Goal: Information Seeking & Learning: Learn about a topic

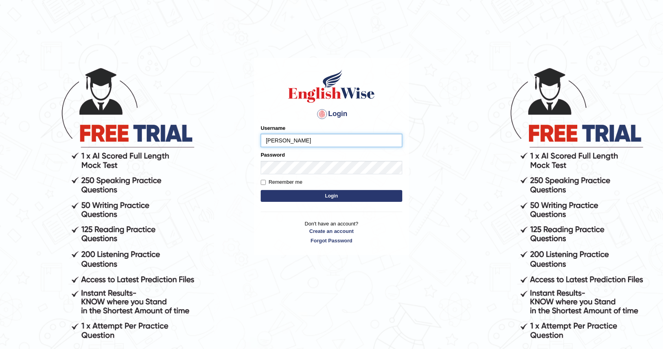
type input "[PERSON_NAME]"
click at [300, 194] on button "Login" at bounding box center [332, 196] width 142 height 12
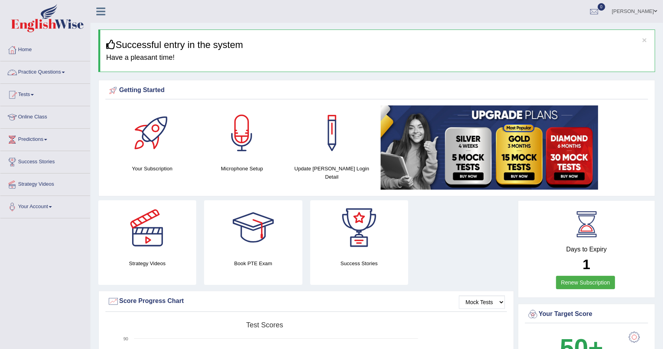
click at [62, 72] on link "Practice Questions" at bounding box center [45, 71] width 90 height 20
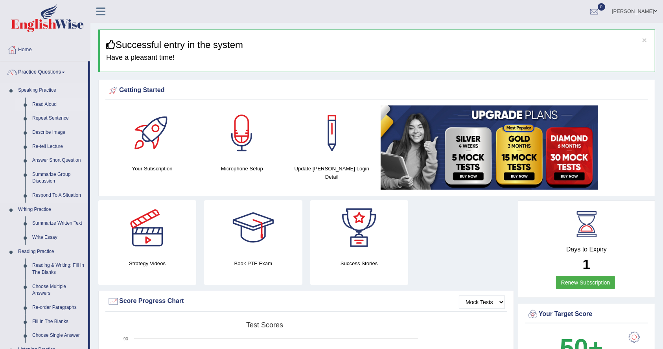
click at [45, 105] on link "Read Aloud" at bounding box center [58, 105] width 59 height 14
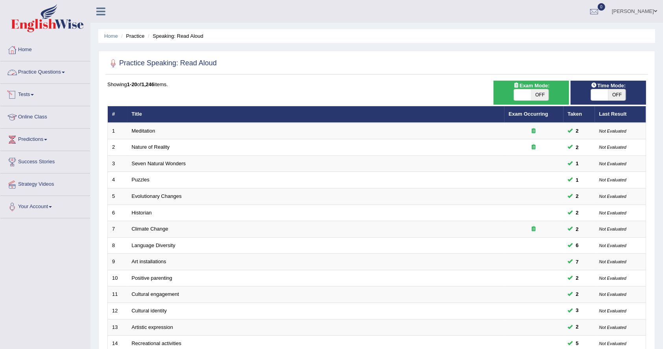
click at [64, 70] on link "Practice Questions" at bounding box center [45, 71] width 90 height 20
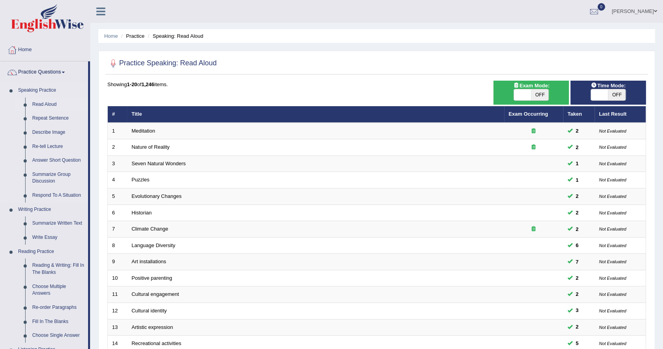
click at [27, 89] on link "Speaking Practice" at bounding box center [52, 90] width 74 height 14
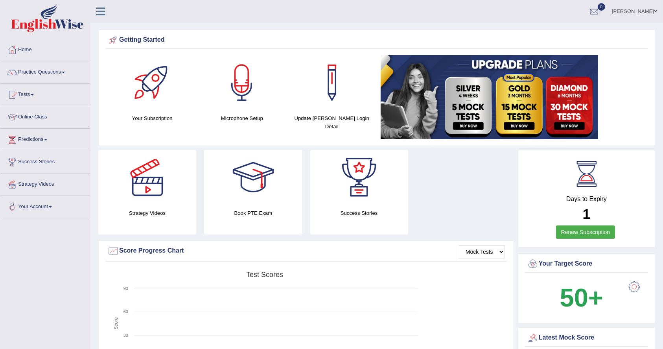
click at [579, 227] on link "Renew Subscription" at bounding box center [585, 231] width 59 height 13
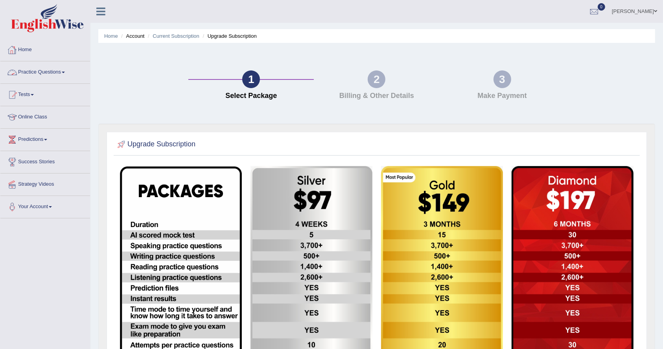
click at [31, 72] on link "Practice Questions" at bounding box center [45, 71] width 90 height 20
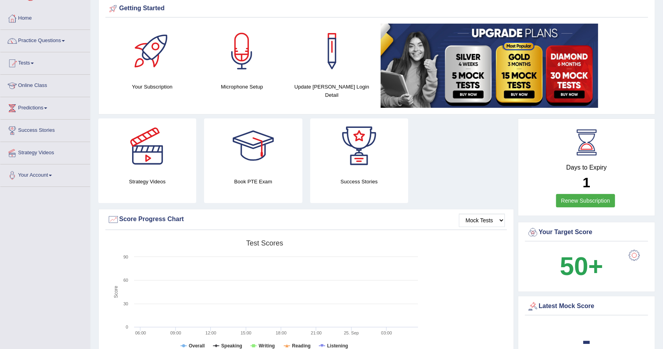
scroll to position [52, 0]
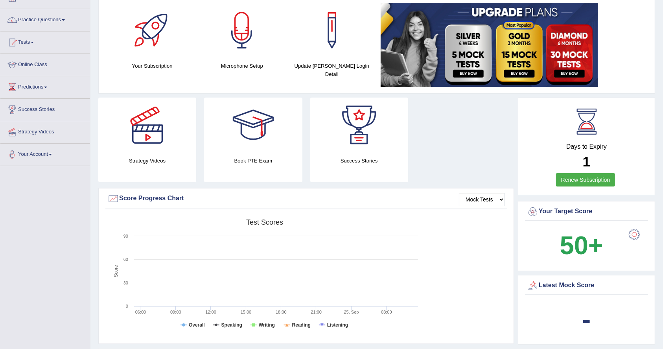
click at [585, 176] on link "Renew Subscription" at bounding box center [585, 179] width 59 height 13
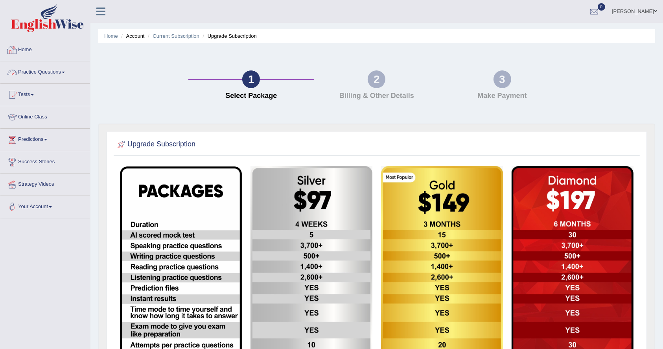
click at [25, 49] on link "Home" at bounding box center [45, 49] width 90 height 20
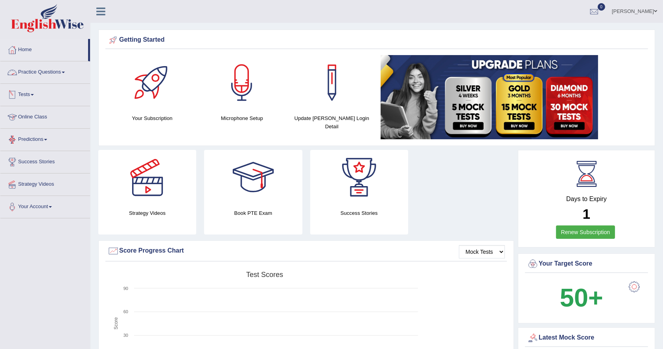
click at [44, 70] on link "Practice Questions" at bounding box center [45, 71] width 90 height 20
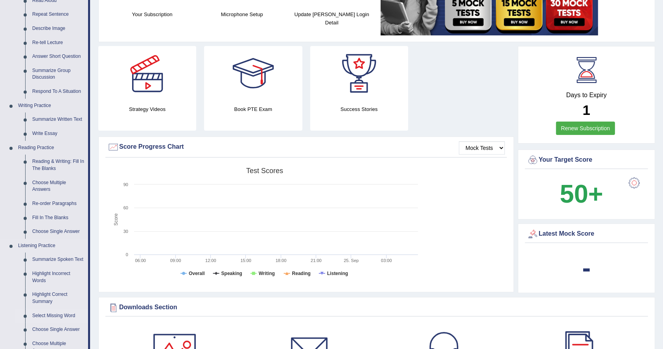
scroll to position [105, 0]
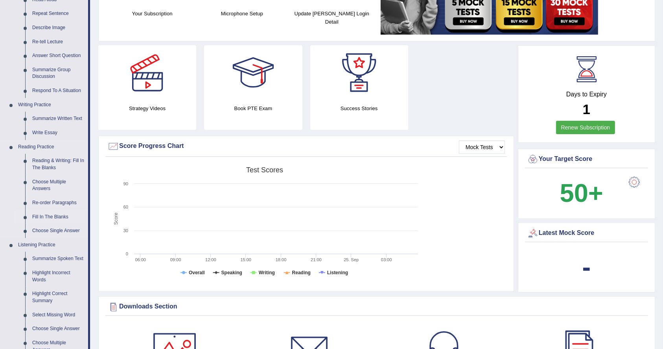
click at [46, 212] on link "Fill In The Blanks" at bounding box center [58, 217] width 59 height 14
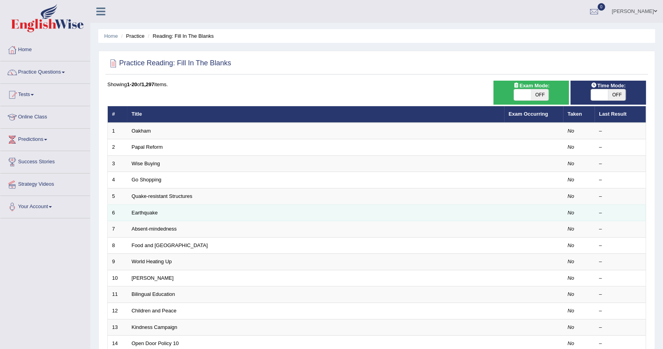
scroll to position [171, 0]
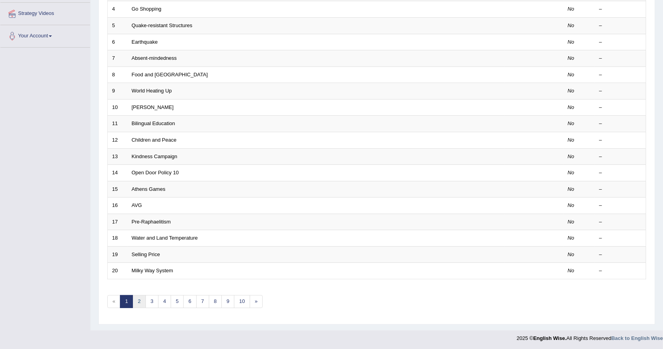
click at [138, 299] on link "2" at bounding box center [139, 301] width 13 height 13
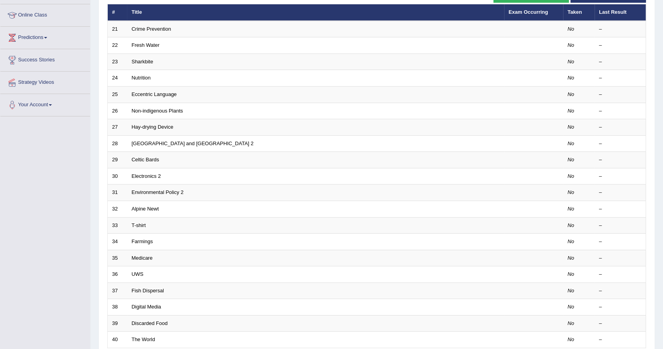
scroll to position [171, 0]
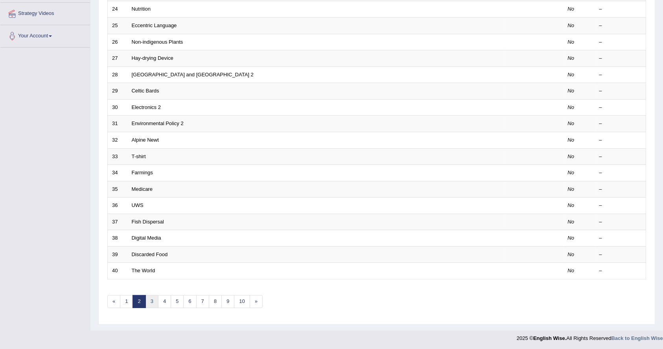
click at [153, 302] on link "3" at bounding box center [152, 301] width 13 height 13
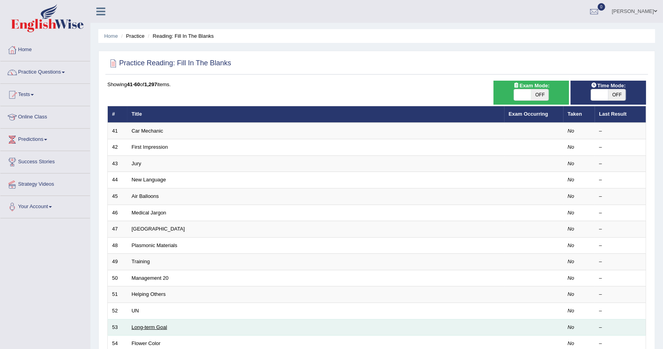
scroll to position [171, 0]
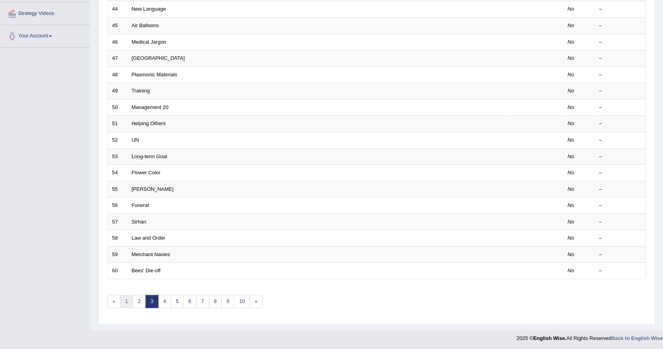
click at [128, 304] on link "1" at bounding box center [126, 301] width 13 height 13
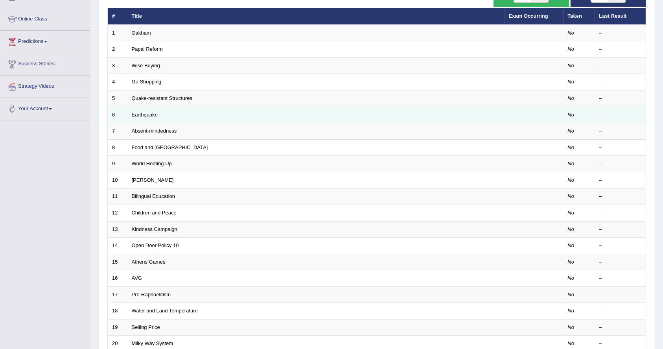
scroll to position [66, 0]
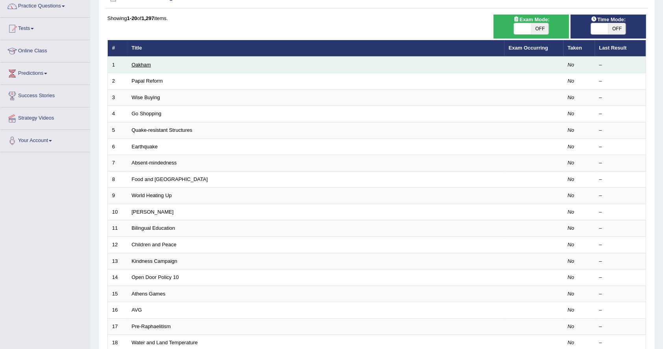
click at [147, 65] on link "Oakham" at bounding box center [141, 65] width 19 height 6
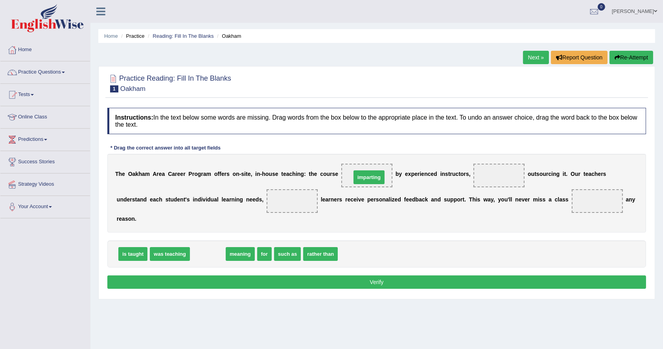
drag, startPoint x: 204, startPoint y: 256, endPoint x: 365, endPoint y: 177, distance: 179.3
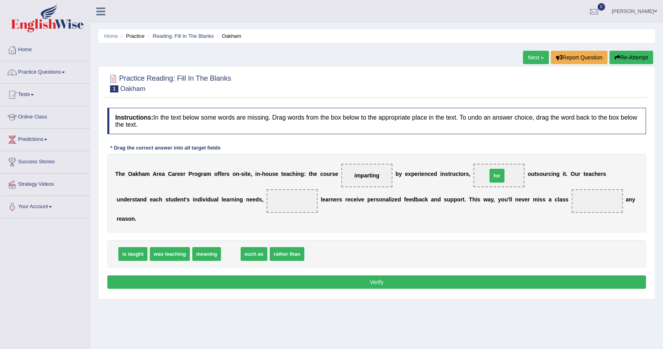
drag, startPoint x: 234, startPoint y: 254, endPoint x: 500, endPoint y: 176, distance: 277.6
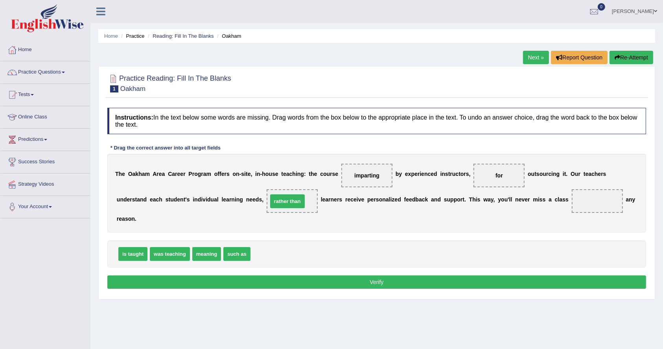
drag, startPoint x: 272, startPoint y: 253, endPoint x: 291, endPoint y: 200, distance: 56.5
drag, startPoint x: 295, startPoint y: 199, endPoint x: 273, endPoint y: 260, distance: 64.2
drag, startPoint x: 212, startPoint y: 254, endPoint x: 303, endPoint y: 202, distance: 104.7
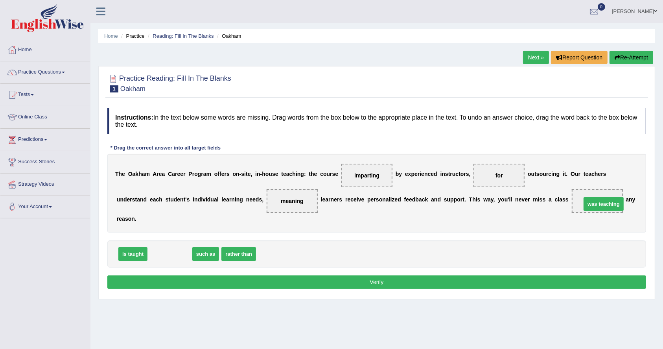
drag, startPoint x: 173, startPoint y: 255, endPoint x: 607, endPoint y: 205, distance: 436.8
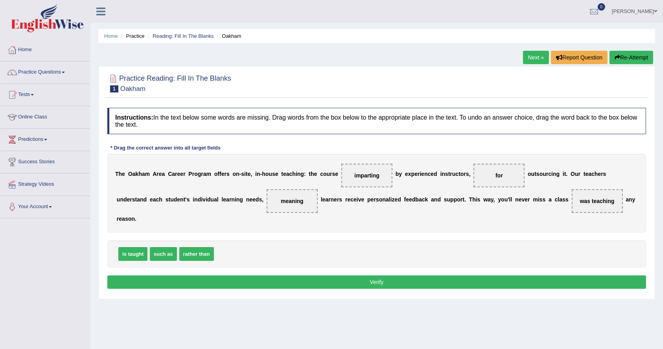
scroll to position [52, 0]
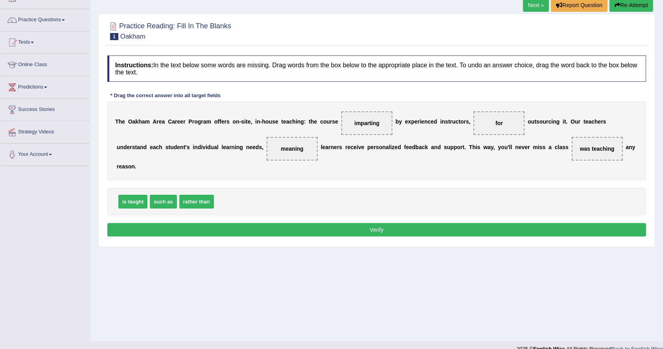
drag, startPoint x: 366, startPoint y: 118, endPoint x: 233, endPoint y: 206, distance: 159.6
click at [233, 206] on div "Instructions: In the text below some words are missing. Drag words from the box…" at bounding box center [376, 147] width 543 height 191
drag, startPoint x: 363, startPoint y: 121, endPoint x: 264, endPoint y: 194, distance: 123.2
drag, startPoint x: 138, startPoint y: 200, endPoint x: 377, endPoint y: 125, distance: 251.1
drag, startPoint x: 610, startPoint y: 148, endPoint x: 326, endPoint y: 197, distance: 287.7
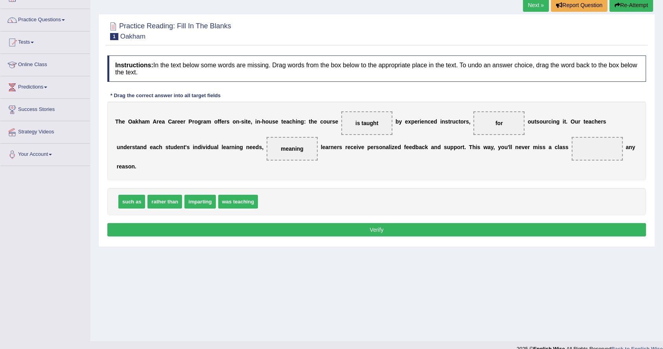
drag, startPoint x: 496, startPoint y: 119, endPoint x: 291, endPoint y: 168, distance: 210.8
click at [210, 218] on div "Instructions: In the text below some words are missing. Drag words from the box…" at bounding box center [376, 147] width 543 height 191
drag, startPoint x: 497, startPoint y: 121, endPoint x: 286, endPoint y: 206, distance: 227.2
drag, startPoint x: 165, startPoint y: 200, endPoint x: 508, endPoint y: 121, distance: 351.5
drag, startPoint x: 161, startPoint y: 202, endPoint x: 590, endPoint y: 152, distance: 431.3
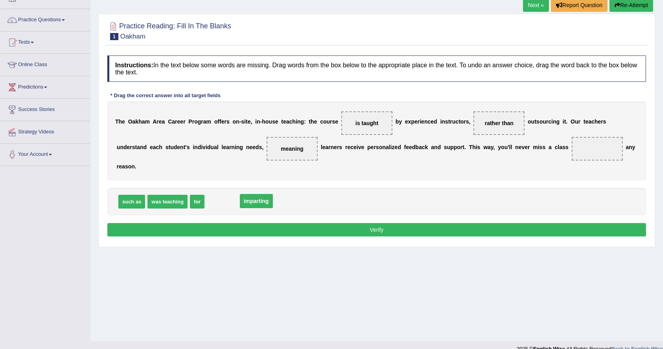
drag, startPoint x: 603, startPoint y: 147, endPoint x: 262, endPoint y: 199, distance: 345.1
drag, startPoint x: 195, startPoint y: 199, endPoint x: 590, endPoint y: 146, distance: 398.9
drag, startPoint x: 293, startPoint y: 147, endPoint x: 249, endPoint y: 202, distance: 70.3
drag, startPoint x: 238, startPoint y: 201, endPoint x: 297, endPoint y: 153, distance: 76.4
click at [363, 231] on button "Verify" at bounding box center [376, 229] width 539 height 13
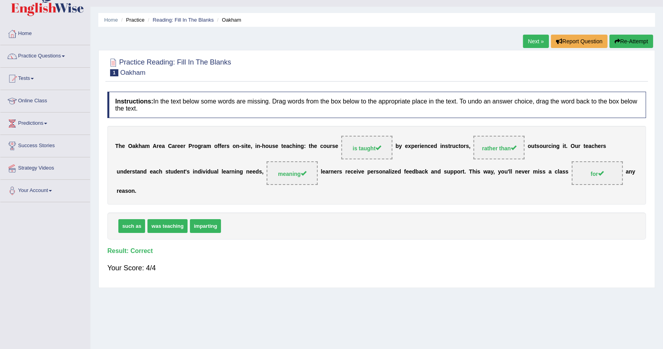
scroll to position [0, 0]
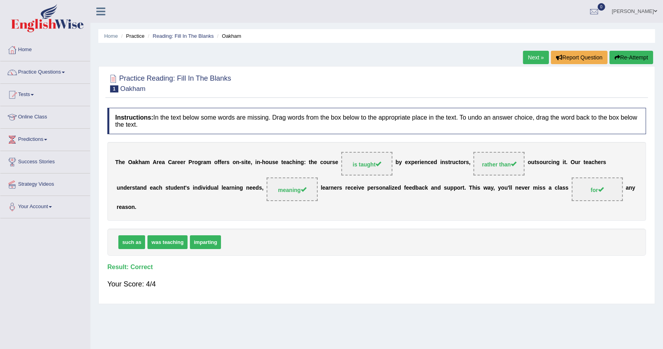
click at [533, 56] on link "Next »" at bounding box center [536, 57] width 26 height 13
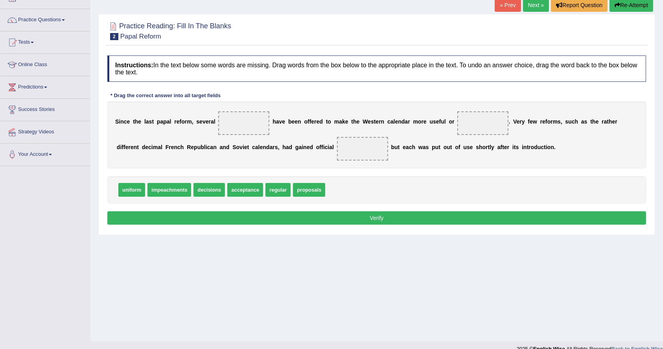
scroll to position [64, 0]
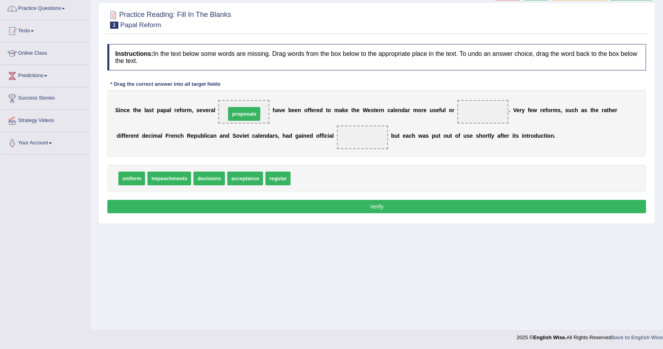
drag, startPoint x: 304, startPoint y: 178, endPoint x: 239, endPoint y: 113, distance: 91.8
drag, startPoint x: 232, startPoint y: 110, endPoint x: 460, endPoint y: 112, distance: 227.8
drag, startPoint x: 211, startPoint y: 178, endPoint x: 245, endPoint y: 113, distance: 73.5
drag, startPoint x: 488, startPoint y: 113, endPoint x: 306, endPoint y: 174, distance: 191.6
drag, startPoint x: 139, startPoint y: 174, endPoint x: 500, endPoint y: 111, distance: 366.9
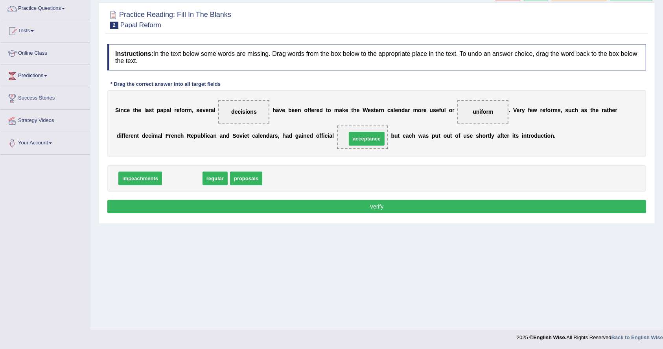
drag, startPoint x: 188, startPoint y: 179, endPoint x: 373, endPoint y: 139, distance: 188.7
drag, startPoint x: 478, startPoint y: 115, endPoint x: 313, endPoint y: 192, distance: 182.1
click at [313, 192] on div "Instructions: In the text below some words are missing. Drag words from the box…" at bounding box center [376, 129] width 543 height 179
click at [451, 159] on div "Instructions: In the text below some words are missing. Drag words from the box…" at bounding box center [376, 129] width 543 height 179
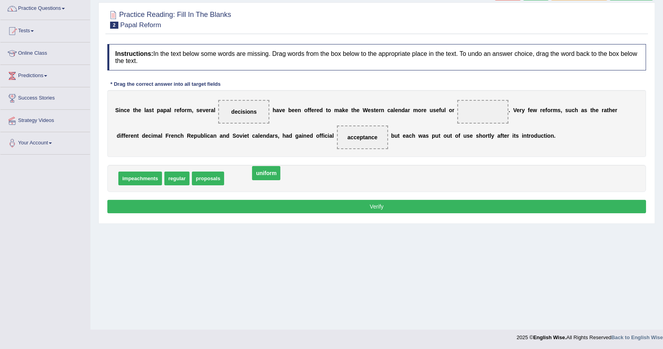
drag, startPoint x: 484, startPoint y: 112, endPoint x: 267, endPoint y: 173, distance: 225.3
drag, startPoint x: 362, startPoint y: 136, endPoint x: 490, endPoint y: 112, distance: 130.5
drag, startPoint x: 477, startPoint y: 112, endPoint x: 353, endPoint y: 140, distance: 127.3
drag, startPoint x: 245, startPoint y: 112, endPoint x: 334, endPoint y: 187, distance: 117.0
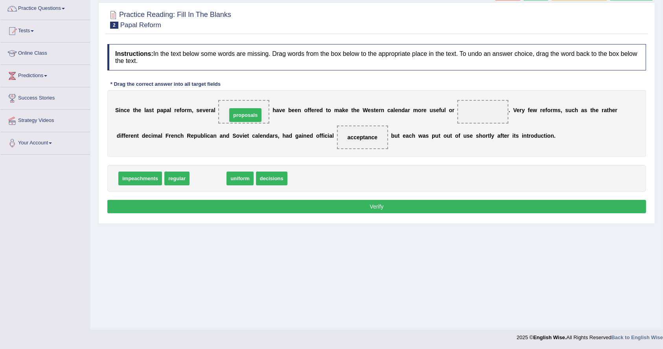
drag, startPoint x: 207, startPoint y: 179, endPoint x: 244, endPoint y: 115, distance: 73.5
drag, startPoint x: 211, startPoint y: 179, endPoint x: 489, endPoint y: 111, distance: 286.3
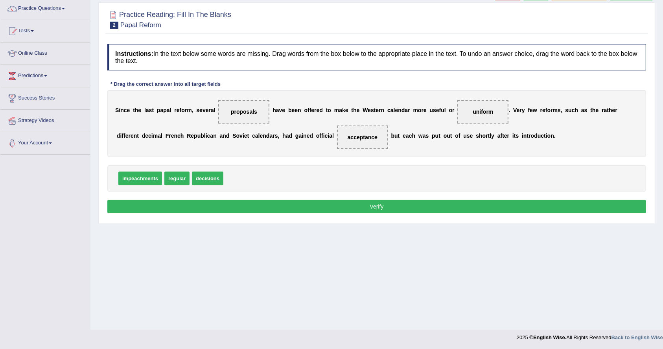
click at [382, 201] on button "Verify" at bounding box center [376, 206] width 539 height 13
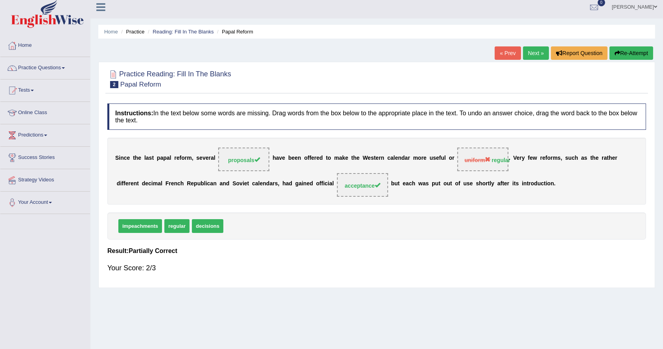
scroll to position [0, 0]
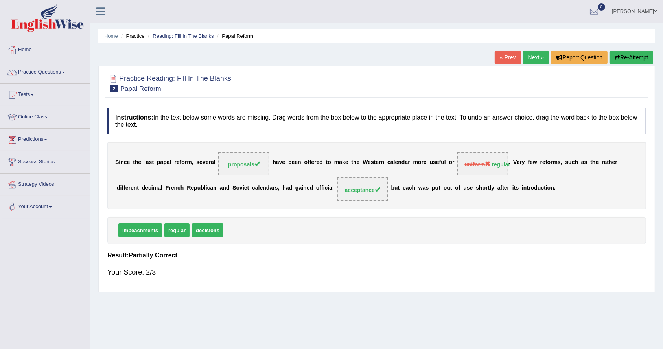
click at [535, 52] on link "Next »" at bounding box center [536, 57] width 26 height 13
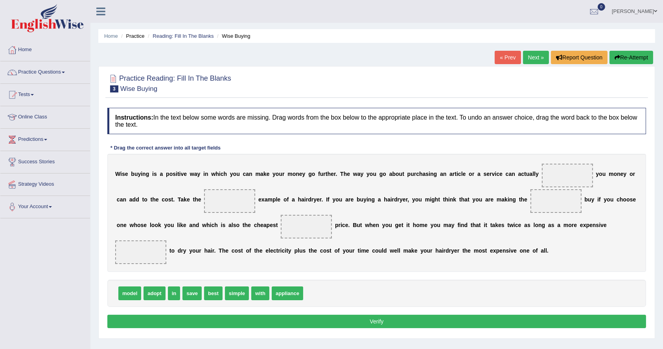
scroll to position [52, 0]
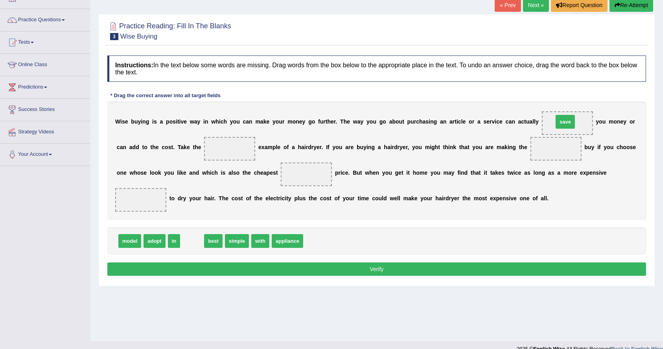
drag, startPoint x: 186, startPoint y: 241, endPoint x: 559, endPoint y: 122, distance: 391.5
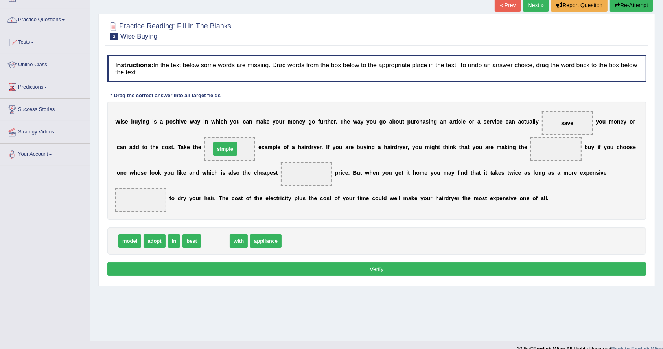
drag, startPoint x: 219, startPoint y: 238, endPoint x: 229, endPoint y: 146, distance: 91.8
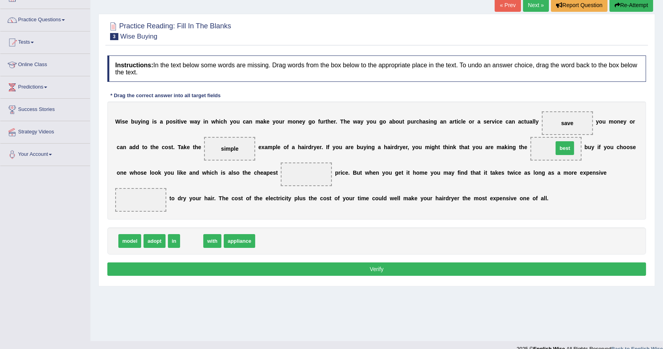
drag, startPoint x: 192, startPoint y: 240, endPoint x: 565, endPoint y: 147, distance: 384.6
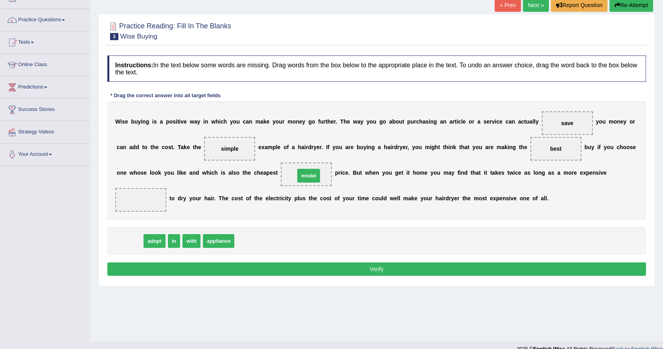
drag, startPoint x: 131, startPoint y: 242, endPoint x: 310, endPoint y: 177, distance: 190.5
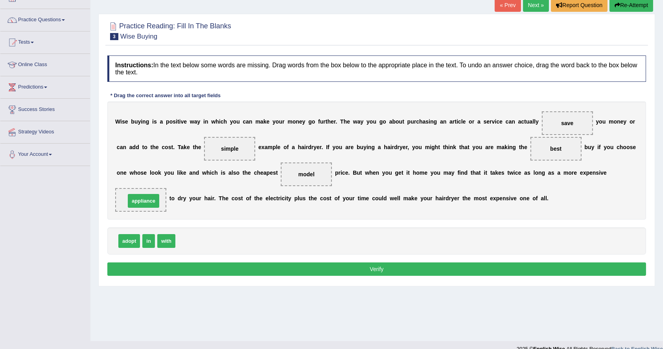
drag, startPoint x: 195, startPoint y: 239, endPoint x: 145, endPoint y: 199, distance: 64.1
click at [367, 266] on button "Verify" at bounding box center [376, 268] width 539 height 13
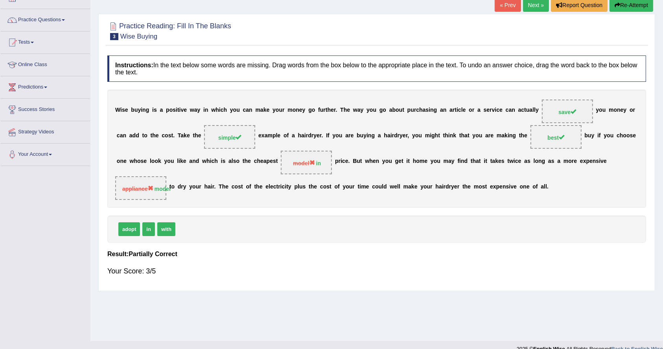
scroll to position [0, 0]
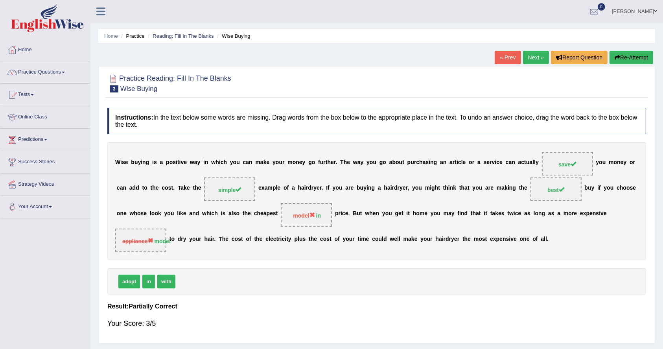
click at [541, 57] on link "Next »" at bounding box center [536, 57] width 26 height 13
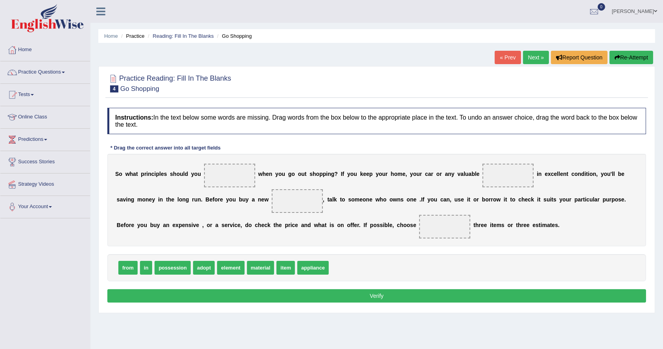
scroll to position [52, 0]
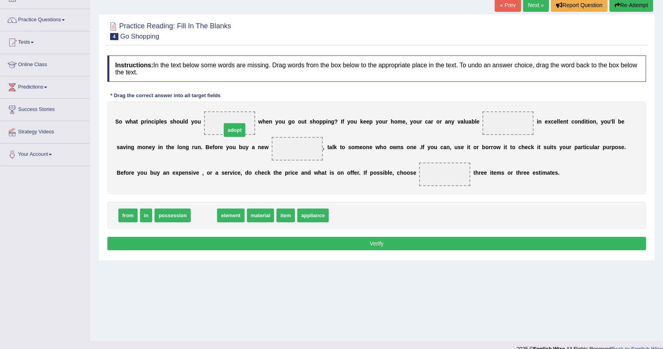
drag, startPoint x: 201, startPoint y: 213, endPoint x: 232, endPoint y: 124, distance: 94.2
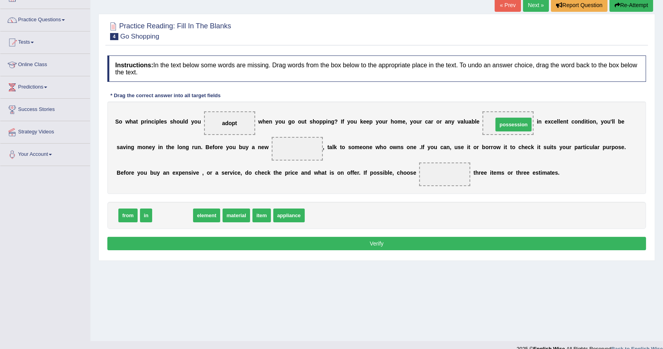
drag, startPoint x: 169, startPoint y: 212, endPoint x: 510, endPoint y: 122, distance: 352.9
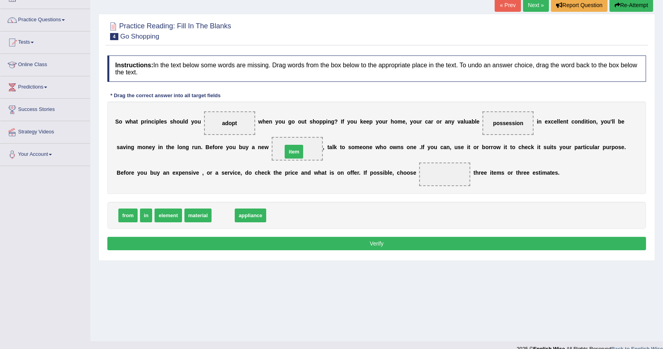
drag, startPoint x: 222, startPoint y: 216, endPoint x: 293, endPoint y: 149, distance: 97.1
drag, startPoint x: 122, startPoint y: 216, endPoint x: 444, endPoint y: 178, distance: 323.6
click at [360, 240] on button "Verify" at bounding box center [376, 243] width 539 height 13
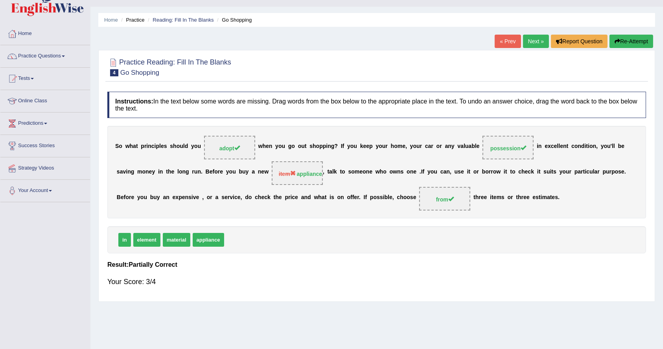
scroll to position [0, 0]
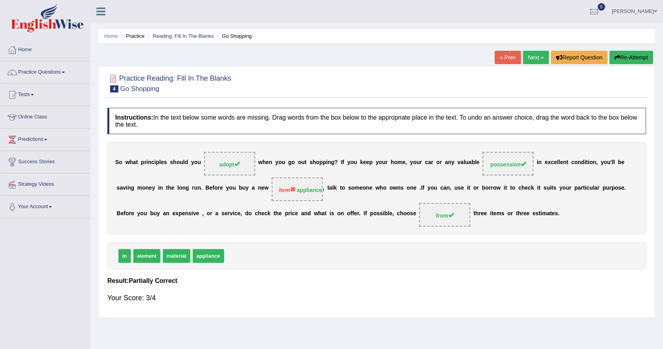
click at [535, 53] on link "Next »" at bounding box center [536, 57] width 26 height 13
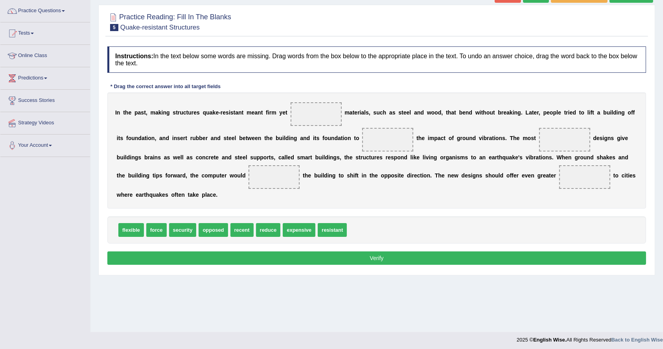
scroll to position [64, 0]
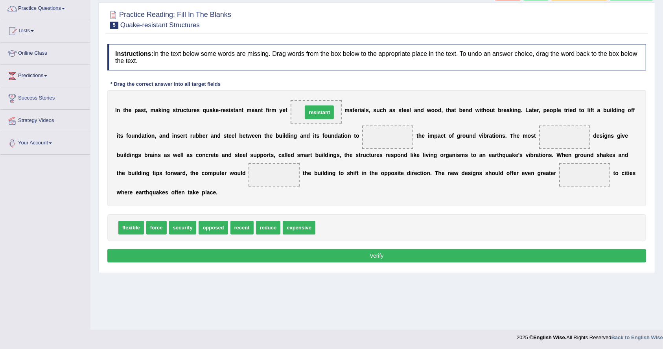
drag, startPoint x: 331, startPoint y: 228, endPoint x: 318, endPoint y: 112, distance: 117.2
drag, startPoint x: 265, startPoint y: 225, endPoint x: 391, endPoint y: 137, distance: 153.4
drag, startPoint x: 240, startPoint y: 227, endPoint x: 560, endPoint y: 136, distance: 332.5
drag, startPoint x: 198, startPoint y: 213, endPoint x: 204, endPoint y: 211, distance: 6.2
click at [204, 211] on div "Instructions: In the text below some words are missing. Drag words from the box…" at bounding box center [376, 154] width 543 height 229
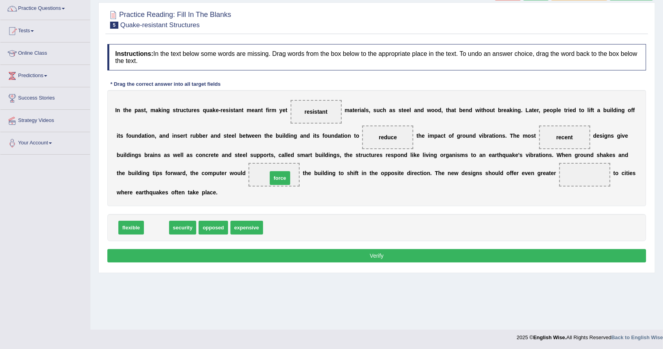
drag, startPoint x: 160, startPoint y: 226, endPoint x: 285, endPoint y: 171, distance: 136.7
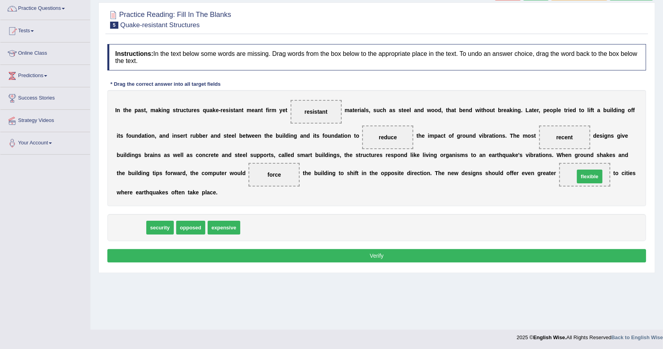
drag, startPoint x: 130, startPoint y: 228, endPoint x: 588, endPoint y: 176, distance: 461.2
drag, startPoint x: 588, startPoint y: 174, endPoint x: 232, endPoint y: 229, distance: 359.8
drag, startPoint x: 131, startPoint y: 227, endPoint x: 583, endPoint y: 175, distance: 455.3
click at [382, 251] on button "Verify" at bounding box center [376, 255] width 539 height 13
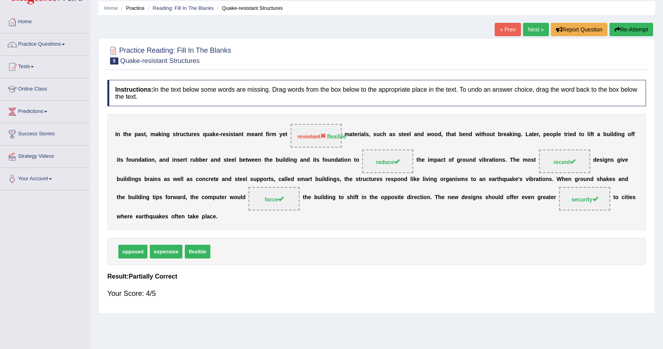
scroll to position [0, 0]
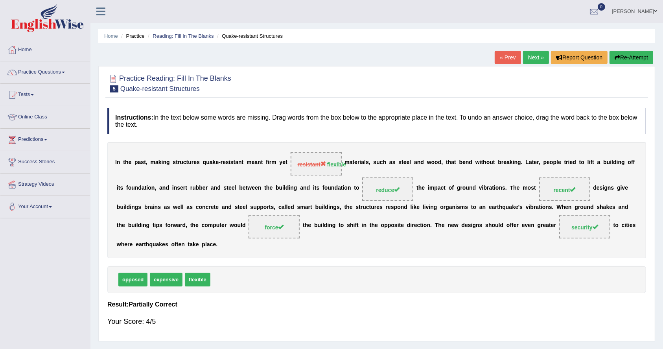
click at [542, 53] on link "Next »" at bounding box center [536, 57] width 26 height 13
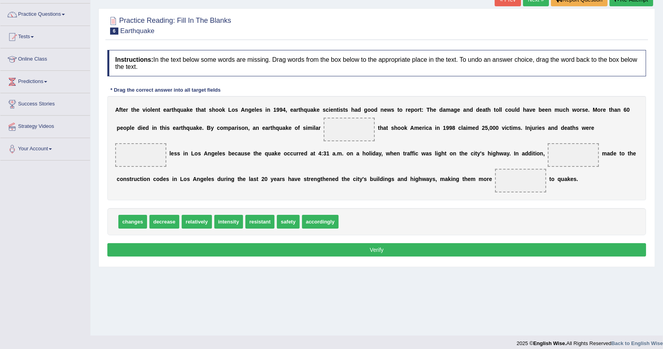
scroll to position [64, 0]
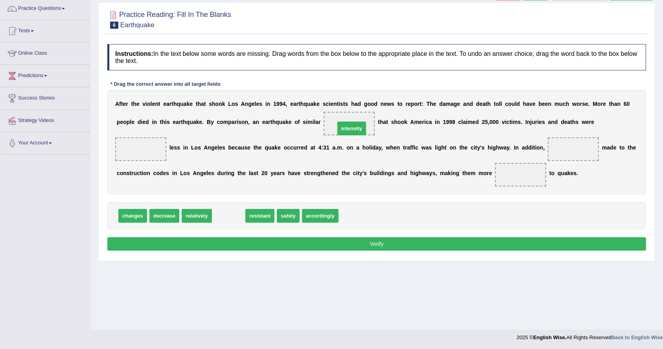
drag, startPoint x: 234, startPoint y: 213, endPoint x: 357, endPoint y: 123, distance: 152.9
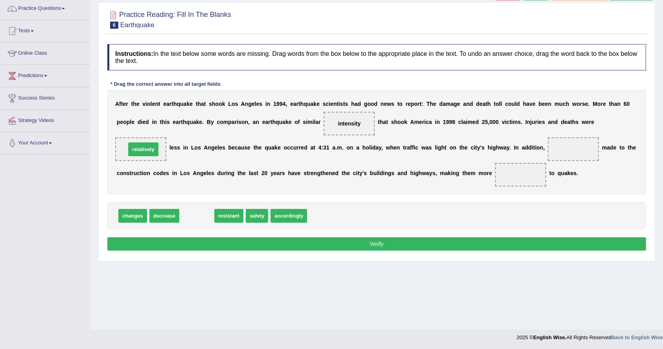
drag, startPoint x: 193, startPoint y: 215, endPoint x: 140, endPoint y: 148, distance: 85.6
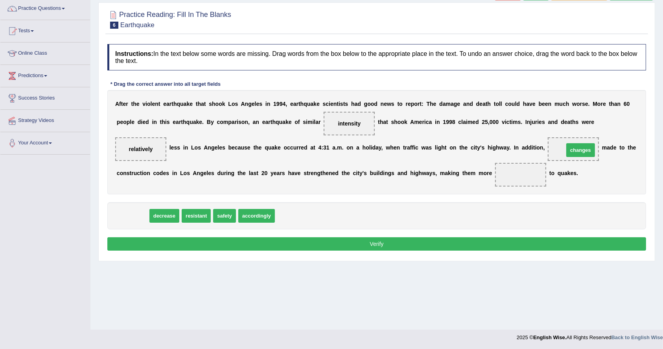
drag, startPoint x: 131, startPoint y: 214, endPoint x: 579, endPoint y: 147, distance: 453.1
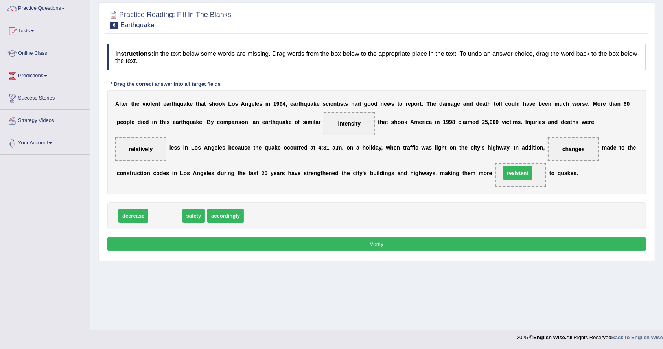
drag, startPoint x: 166, startPoint y: 213, endPoint x: 518, endPoint y: 170, distance: 355.1
click at [400, 247] on button "Verify" at bounding box center [376, 243] width 539 height 13
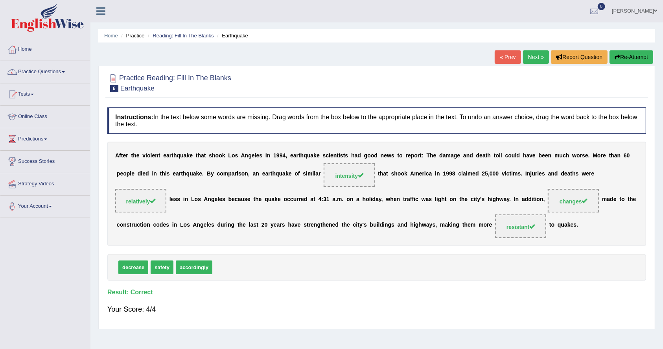
scroll to position [0, 0]
click at [537, 55] on link "Next »" at bounding box center [536, 57] width 26 height 13
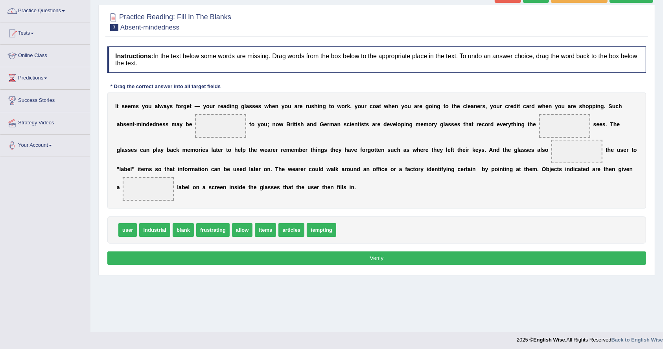
scroll to position [64, 0]
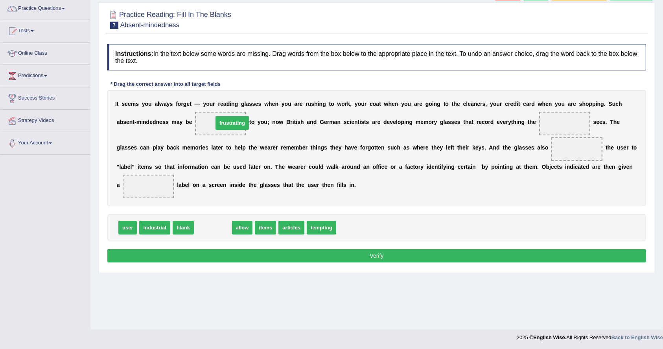
drag, startPoint x: 208, startPoint y: 225, endPoint x: 214, endPoint y: 119, distance: 105.6
drag, startPoint x: 170, startPoint y: 121, endPoint x: 126, endPoint y: 122, distance: 43.7
click at [126, 122] on div "I t s e e m s y o u a l w a y s f o r g e t — y o u r r e a d i n g g l a s s e…" at bounding box center [376, 148] width 539 height 116
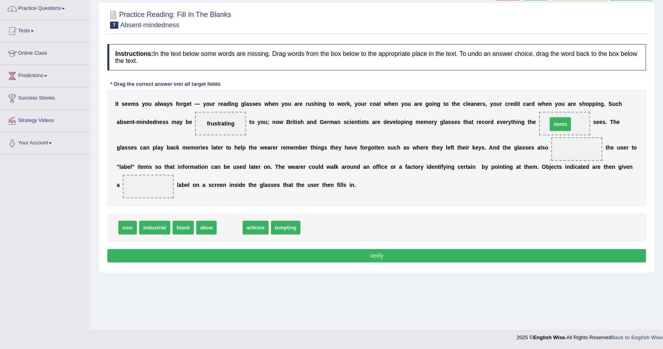
drag, startPoint x: 228, startPoint y: 226, endPoint x: 559, endPoint y: 123, distance: 346.6
drag, startPoint x: 209, startPoint y: 226, endPoint x: 587, endPoint y: 148, distance: 385.6
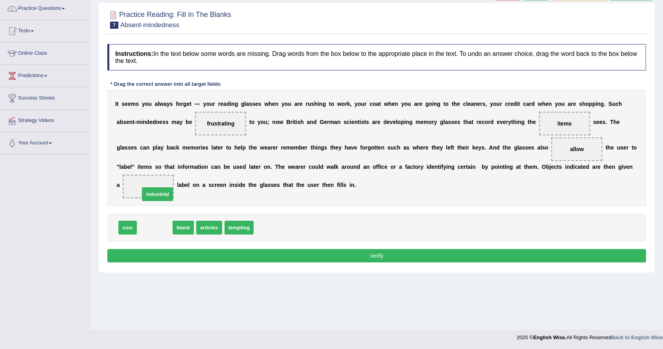
drag, startPoint x: 154, startPoint y: 200, endPoint x: 147, endPoint y: 190, distance: 12.1
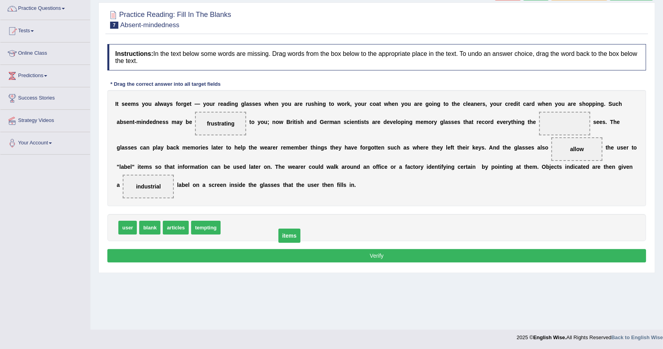
drag, startPoint x: 563, startPoint y: 122, endPoint x: 287, endPoint y: 234, distance: 297.8
drag, startPoint x: 182, startPoint y: 227, endPoint x: 575, endPoint y: 126, distance: 406.1
click at [344, 253] on button "Verify" at bounding box center [376, 255] width 539 height 13
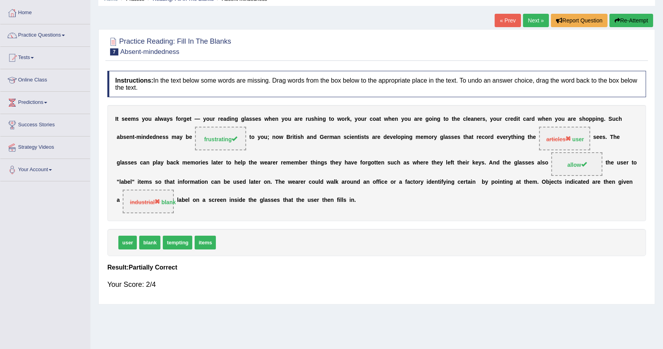
scroll to position [0, 0]
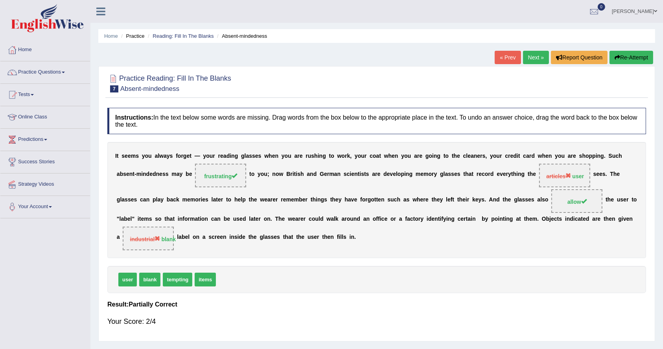
click at [532, 53] on link "Next »" at bounding box center [536, 57] width 26 height 13
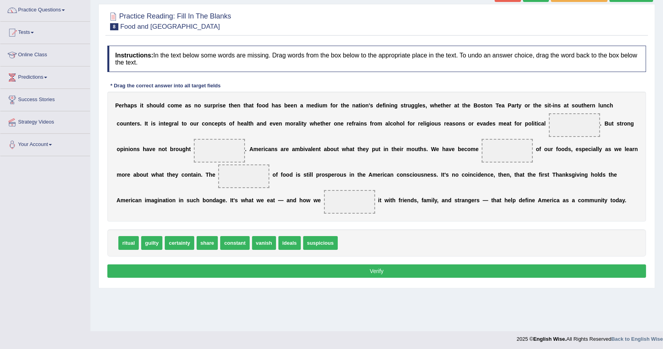
scroll to position [64, 0]
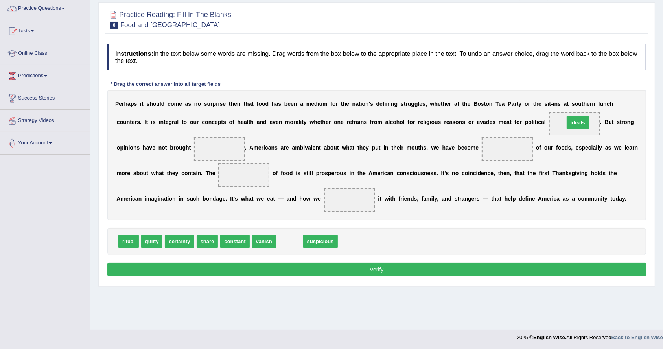
drag, startPoint x: 293, startPoint y: 241, endPoint x: 581, endPoint y: 122, distance: 311.9
drag, startPoint x: 303, startPoint y: 244, endPoint x: 231, endPoint y: 148, distance: 120.5
drag, startPoint x: 222, startPoint y: 149, endPoint x: 505, endPoint y: 147, distance: 282.4
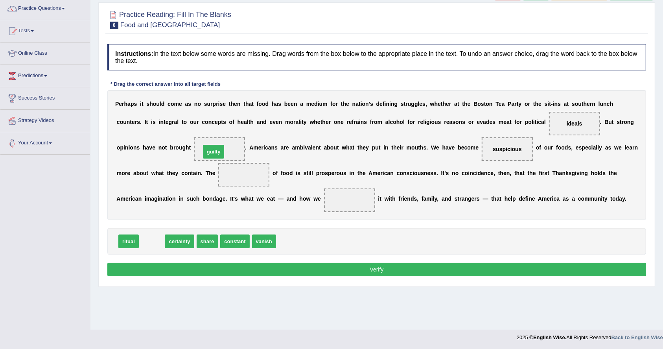
drag, startPoint x: 151, startPoint y: 241, endPoint x: 213, endPoint y: 146, distance: 113.1
drag, startPoint x: 504, startPoint y: 145, endPoint x: 309, endPoint y: 238, distance: 215.5
click at [309, 238] on div "Instructions: In the text below some words are missing. Drag words from the box…" at bounding box center [376, 161] width 543 height 242
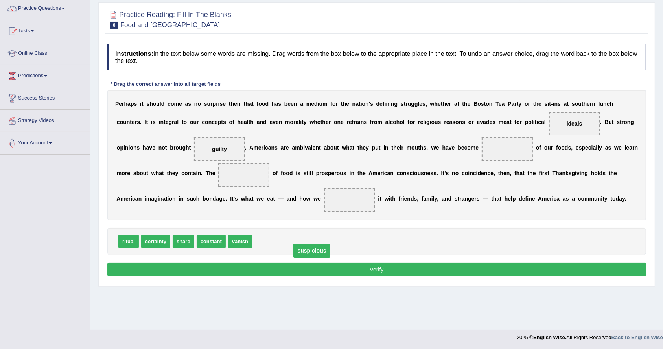
drag, startPoint x: 504, startPoint y: 148, endPoint x: 308, endPoint y: 249, distance: 221.0
drag, startPoint x: 223, startPoint y: 147, endPoint x: 512, endPoint y: 148, distance: 289.1
drag, startPoint x: 509, startPoint y: 148, endPoint x: 504, endPoint y: 146, distance: 6.2
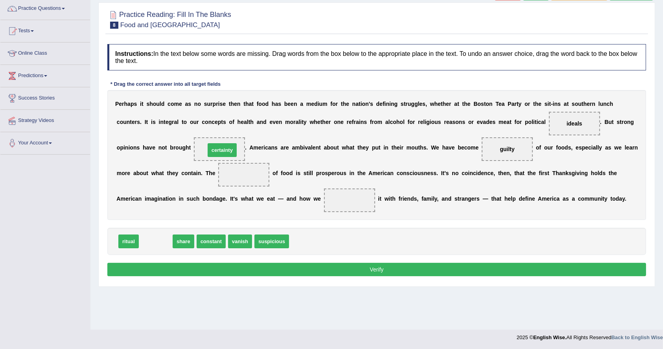
drag, startPoint x: 155, startPoint y: 242, endPoint x: 223, endPoint y: 149, distance: 114.7
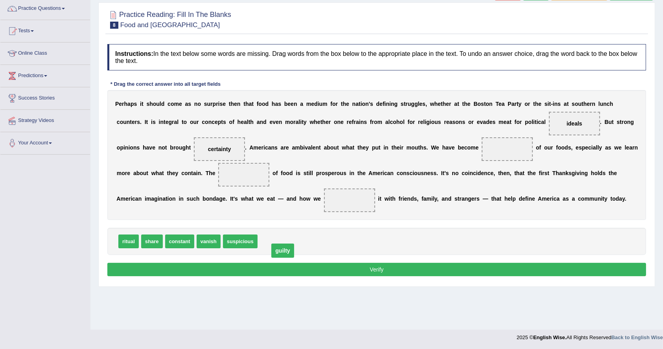
drag, startPoint x: 510, startPoint y: 149, endPoint x: 285, endPoint y: 250, distance: 246.3
drag, startPoint x: 235, startPoint y: 241, endPoint x: 505, endPoint y: 151, distance: 284.7
drag, startPoint x: 505, startPoint y: 146, endPoint x: 265, endPoint y: 240, distance: 258.4
drag, startPoint x: 234, startPoint y: 240, endPoint x: 510, endPoint y: 150, distance: 289.8
drag, startPoint x: 133, startPoint y: 239, endPoint x: 244, endPoint y: 172, distance: 130.6
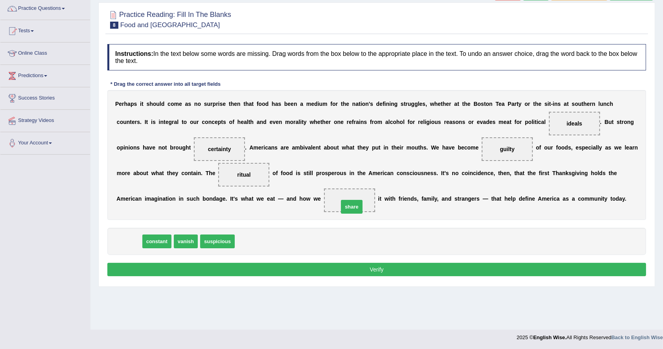
drag, startPoint x: 335, startPoint y: 220, endPoint x: 354, endPoint y: 203, distance: 25.7
click at [409, 272] on button "Verify" at bounding box center [376, 269] width 539 height 13
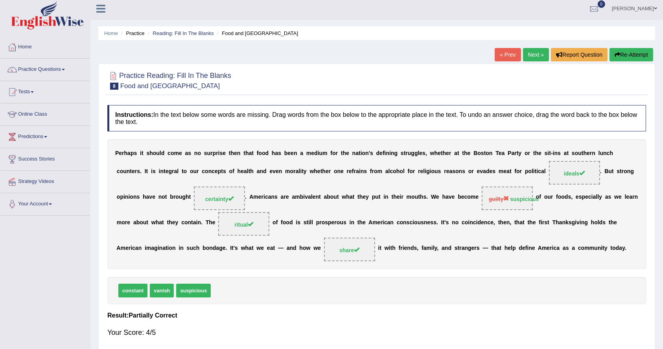
scroll to position [0, 0]
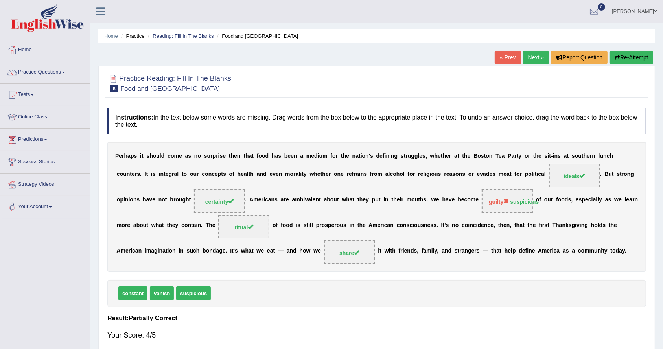
click at [532, 53] on link "Next »" at bounding box center [536, 57] width 26 height 13
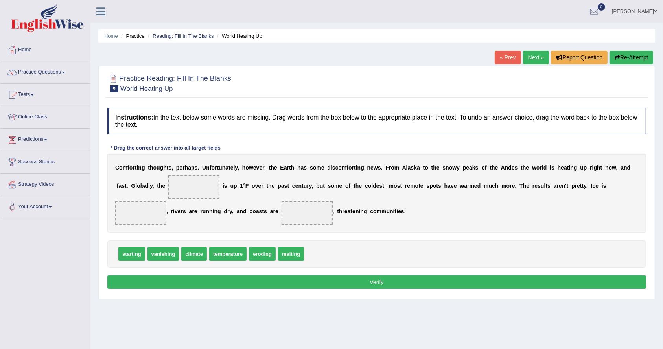
scroll to position [52, 0]
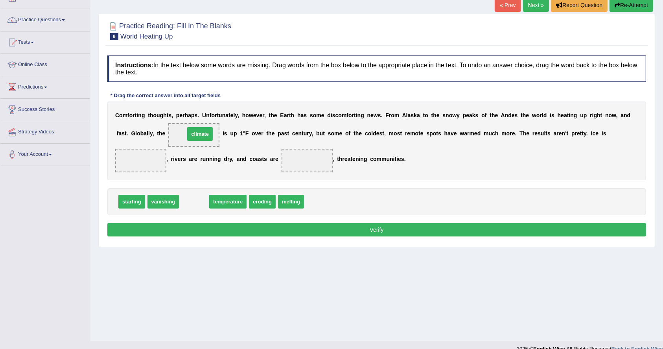
drag, startPoint x: 195, startPoint y: 201, endPoint x: 201, endPoint y: 133, distance: 67.9
drag, startPoint x: 201, startPoint y: 131, endPoint x: 299, endPoint y: 196, distance: 118.0
click at [299, 196] on div "Instructions: In the text below some words are missing. Drag words from the box…" at bounding box center [376, 147] width 543 height 191
drag, startPoint x: 194, startPoint y: 132, endPoint x: 311, endPoint y: 196, distance: 133.4
drag, startPoint x: 194, startPoint y: 175, endPoint x: 190, endPoint y: 133, distance: 41.5
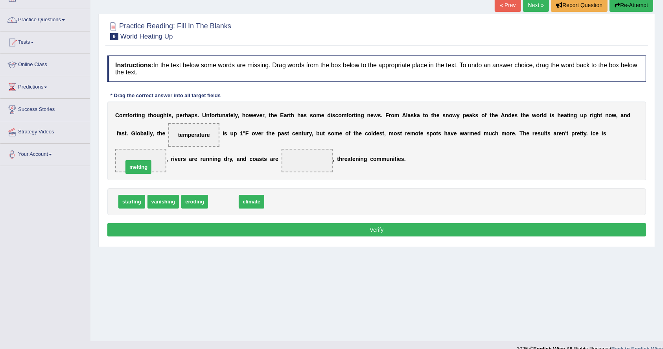
drag, startPoint x: 227, startPoint y: 199, endPoint x: 142, endPoint y: 162, distance: 92.9
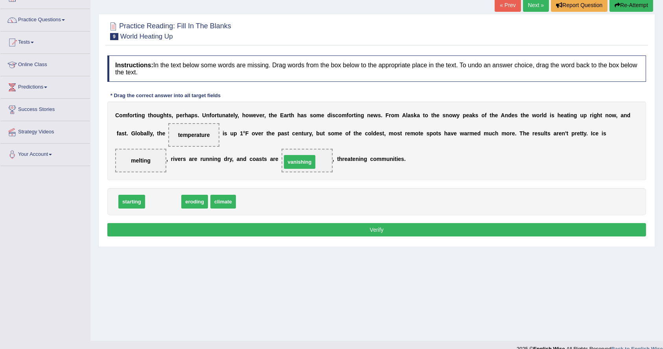
drag, startPoint x: 163, startPoint y: 200, endPoint x: 300, endPoint y: 159, distance: 142.9
click at [360, 229] on button "Verify" at bounding box center [376, 229] width 539 height 13
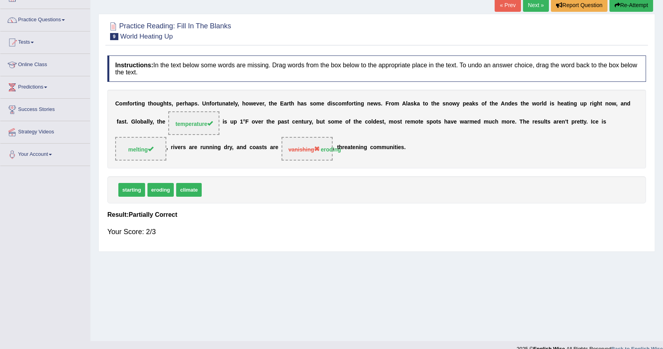
click at [532, 3] on link "Next »" at bounding box center [536, 4] width 26 height 13
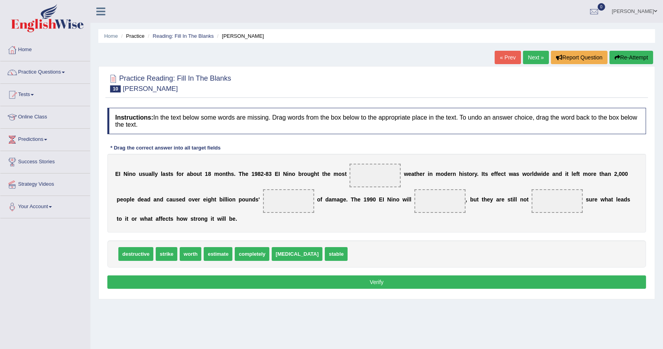
click at [647, 9] on link "Wilson" at bounding box center [634, 10] width 57 height 20
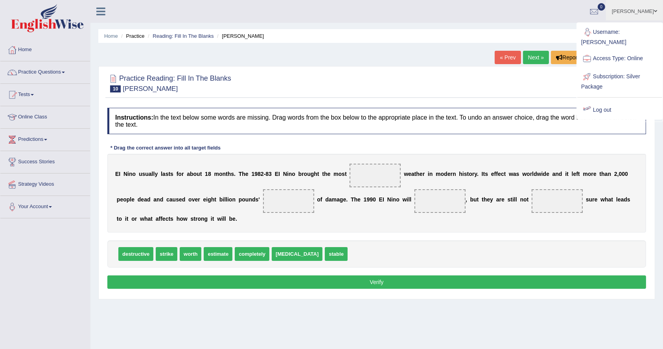
click at [655, 13] on span at bounding box center [655, 11] width 3 height 5
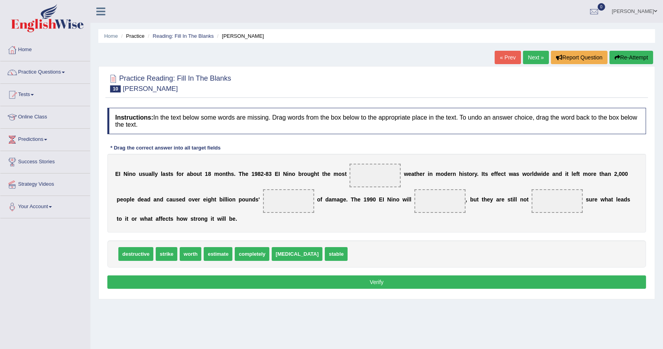
click at [655, 13] on span at bounding box center [655, 11] width 3 height 5
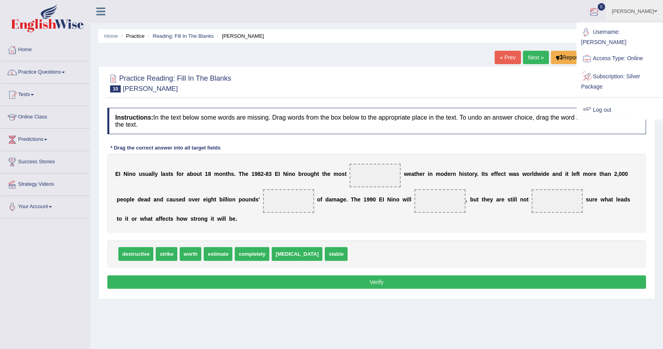
click at [606, 101] on link "Log out" at bounding box center [619, 110] width 85 height 18
